Goal: Check status: Check status

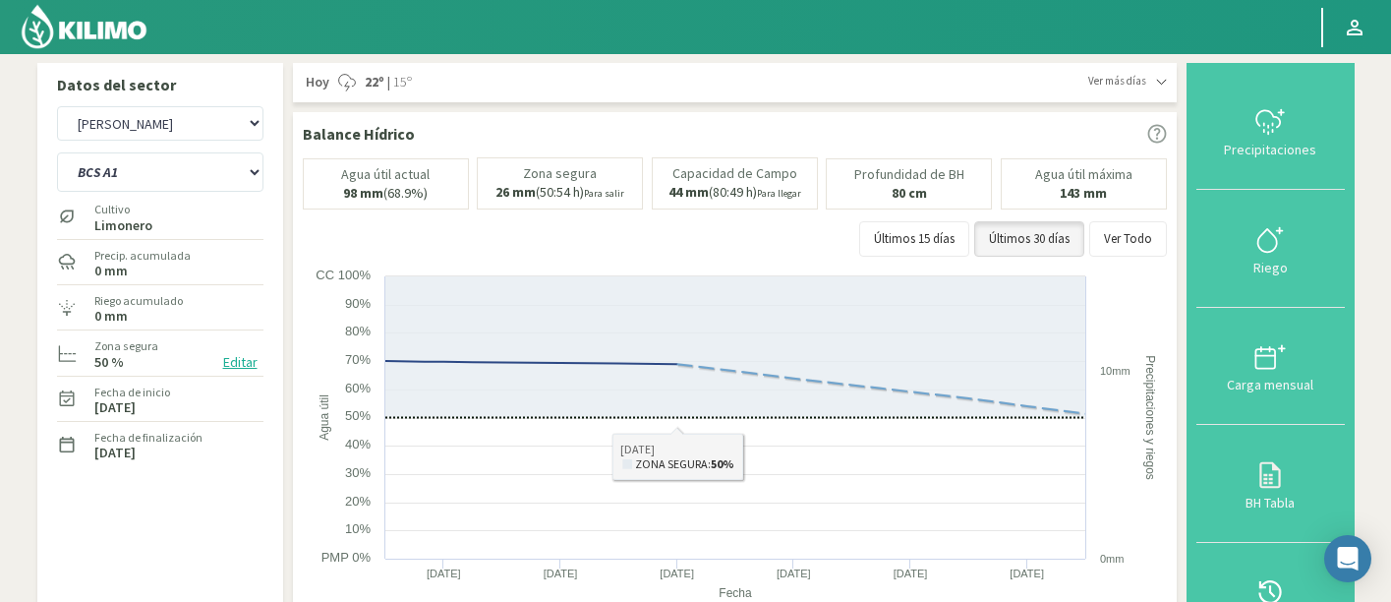
select select "37: Object"
select select "4: Object"
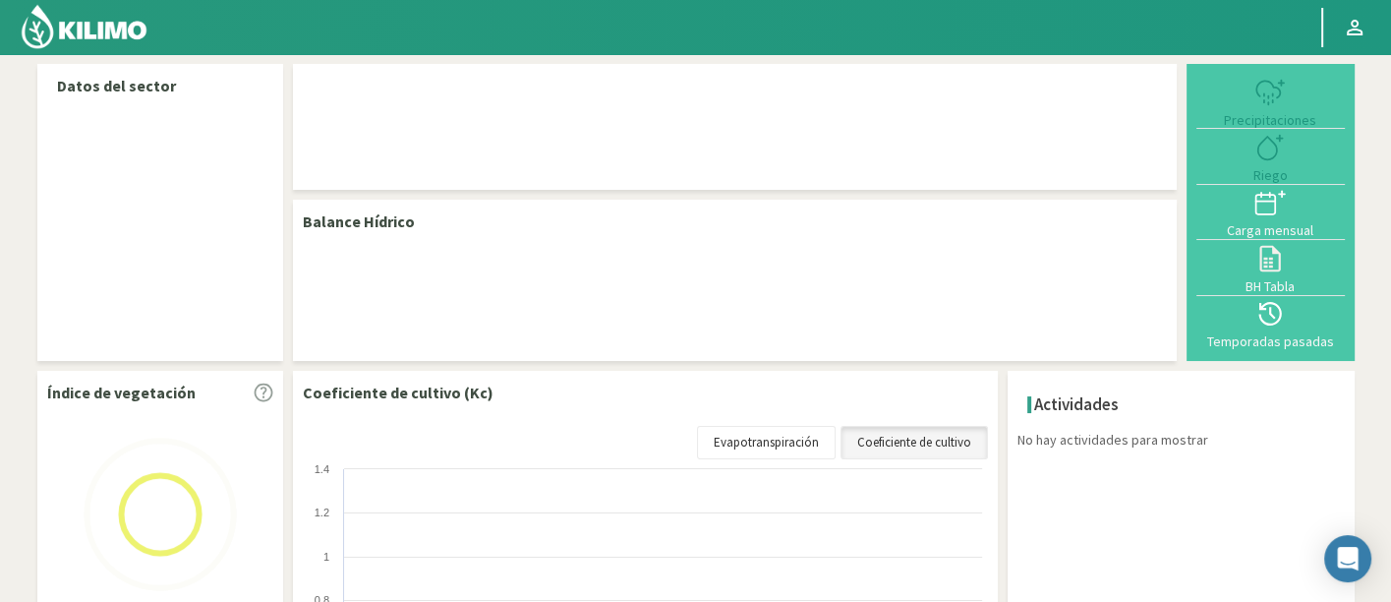
select select "37: Object"
select select "4: Object"
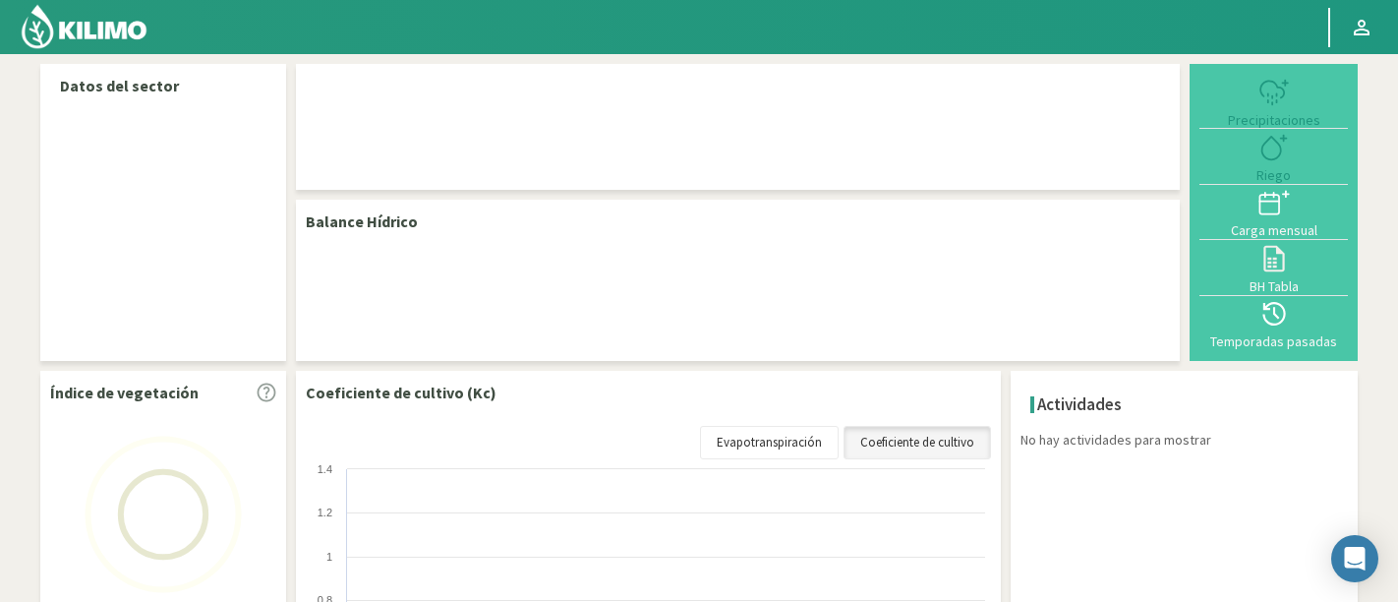
select select "37: Object"
select select "4: Object"
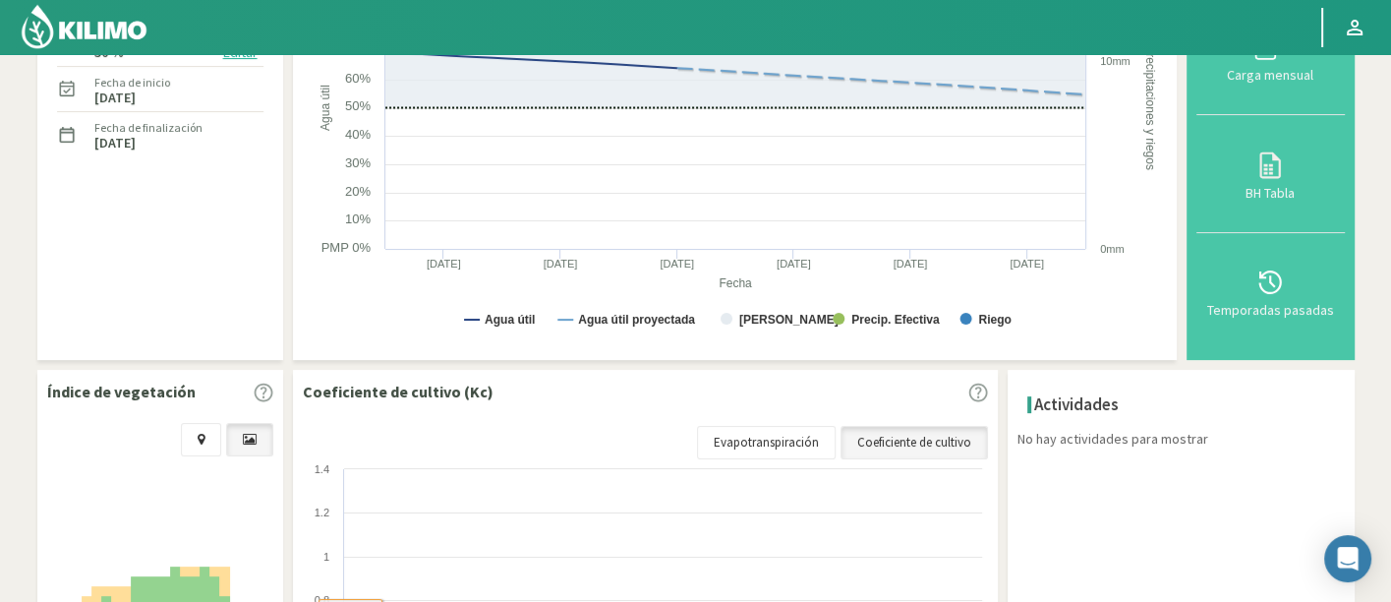
scroll to position [218, 0]
